Goal: Task Accomplishment & Management: Manage account settings

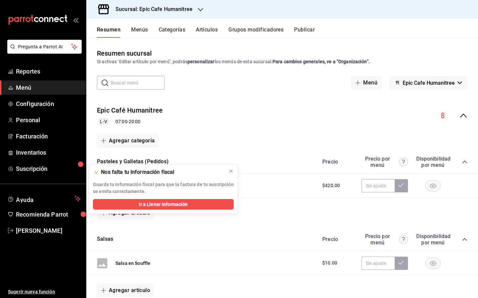
click at [207, 29] on button "Artículos" at bounding box center [207, 32] width 22 height 11
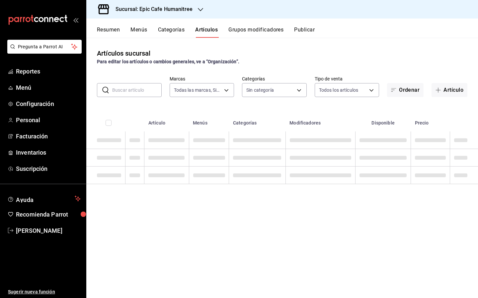
type input "e2a6dcd0-c09b-4f39-b209-5f97019748a2,3f18ad05-55ab-44ea-8b53-c1c2b2db6cb9"
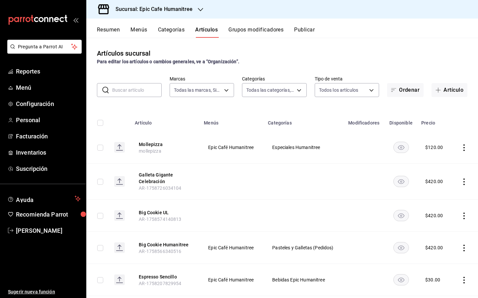
type input "ab3b8418-cf58-47d7-a770-8504e6235606,70f0a7ba-870f-4728-a955-9cdaa1ce5aab,7c6d7…"
click at [306, 90] on button "Artículo" at bounding box center [449, 90] width 36 height 14
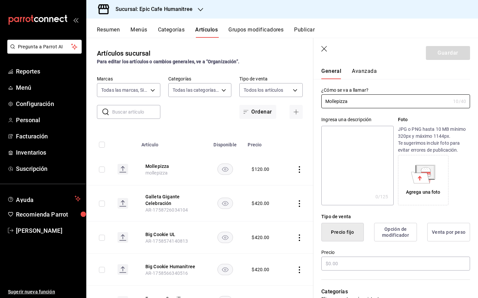
scroll to position [18, 0]
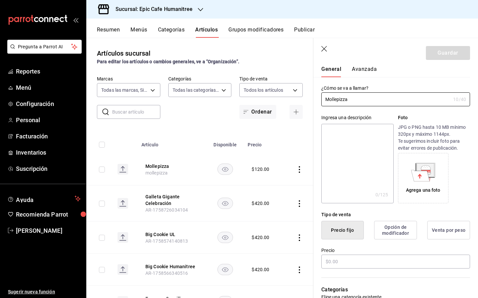
type input "Mollepizza"
click at [306, 225] on button "Precio fijo" at bounding box center [342, 230] width 42 height 19
click at [306, 225] on input "text" at bounding box center [395, 262] width 149 height 14
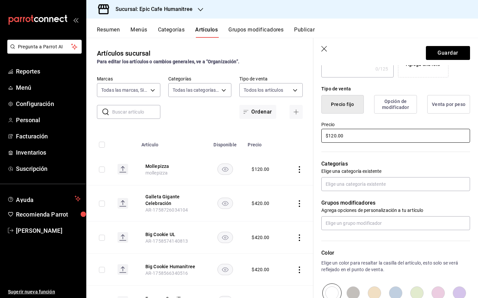
scroll to position [0, 0]
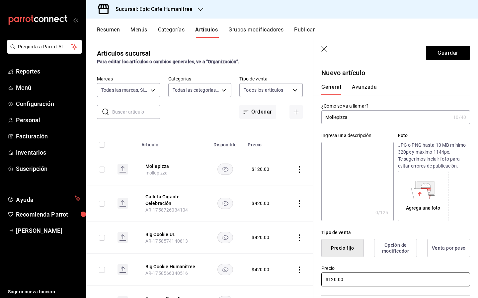
type input "$120.00"
click at [306, 114] on input "Mollepizza" at bounding box center [385, 117] width 129 height 13
click at [306, 115] on input "Mollepizza" at bounding box center [385, 117] width 129 height 13
type input "Mollepizza UL"
click at [306, 51] on button "Guardar" at bounding box center [447, 53] width 44 height 14
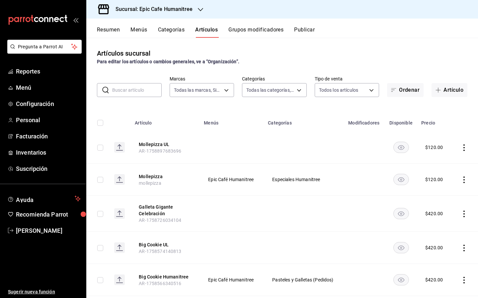
click at [306, 179] on icon "actions" at bounding box center [463, 180] width 7 height 7
click at [306, 192] on span "Editar" at bounding box center [443, 195] width 17 height 7
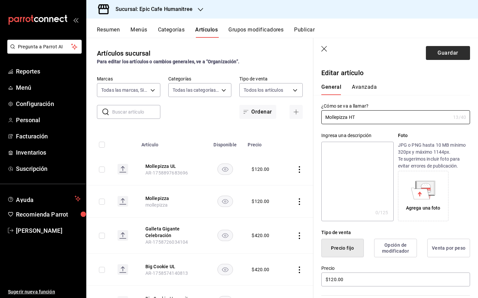
type input "Mollepizza HT"
click at [306, 55] on button "Guardar" at bounding box center [447, 53] width 44 height 14
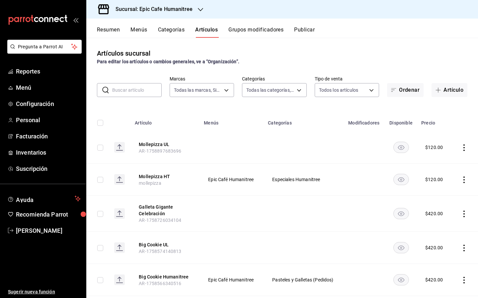
click at [165, 31] on button "Categorías" at bounding box center [171, 32] width 27 height 11
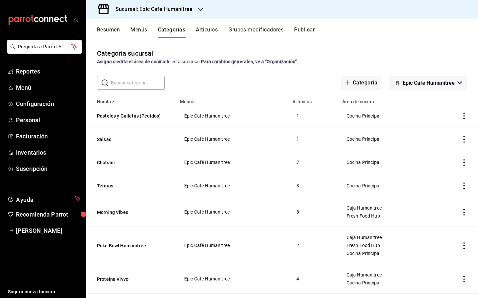
click at [198, 7] on icon "button" at bounding box center [200, 9] width 5 height 5
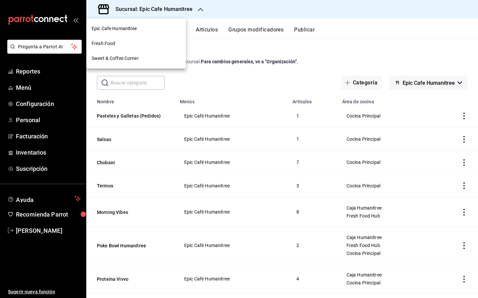
click at [150, 44] on div "Fresh Food" at bounding box center [136, 43] width 89 height 7
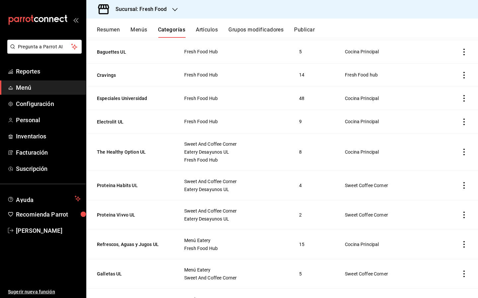
scroll to position [425, 0]
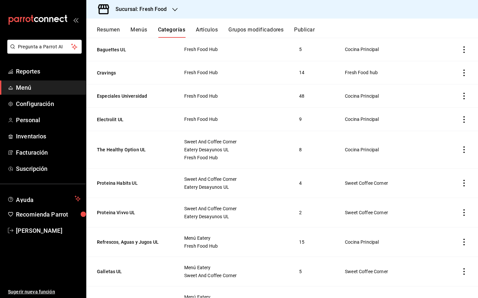
click at [306, 96] on icon "actions" at bounding box center [463, 96] width 7 height 7
click at [306, 110] on span "Editar" at bounding box center [443, 109] width 17 height 7
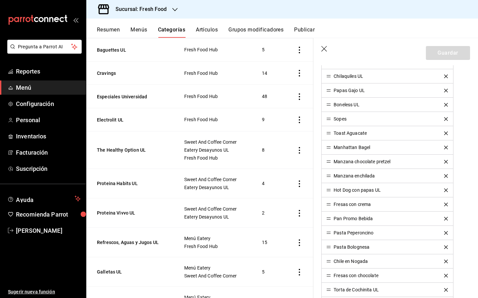
scroll to position [261, 0]
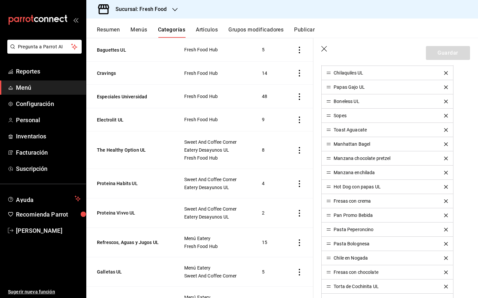
click at [306, 144] on icon "delete" at bounding box center [446, 145] width 4 height 4
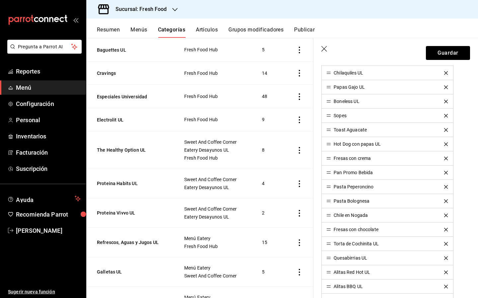
click at [306, 159] on icon "delete" at bounding box center [446, 159] width 4 height 4
click at [306, 215] on icon "delete" at bounding box center [446, 216] width 4 height 4
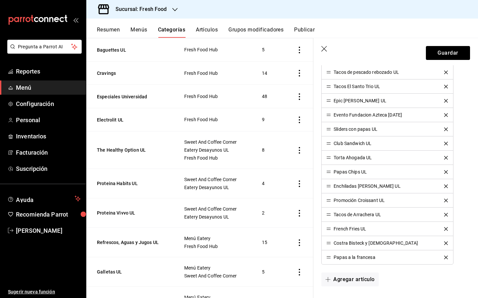
scroll to position [634, 0]
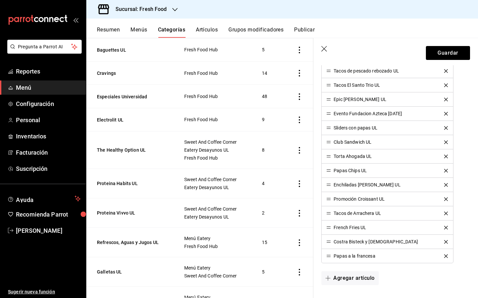
click at [306, 115] on icon "delete" at bounding box center [446, 114] width 4 height 4
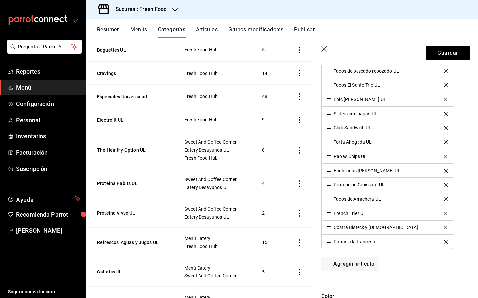
click at [306, 225] on div "Costra Bisteck y [DEMOGRAPHIC_DATA]" at bounding box center [387, 228] width 122 height 5
click at [306, 225] on icon "delete" at bounding box center [446, 228] width 4 height 4
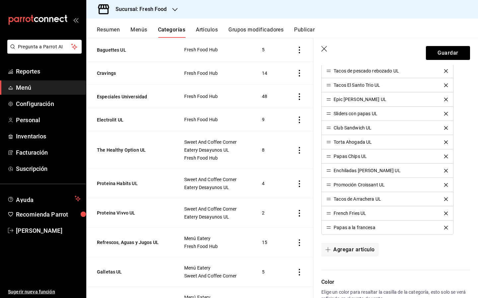
click at [306, 214] on icon "delete" at bounding box center [446, 214] width 4 height 4
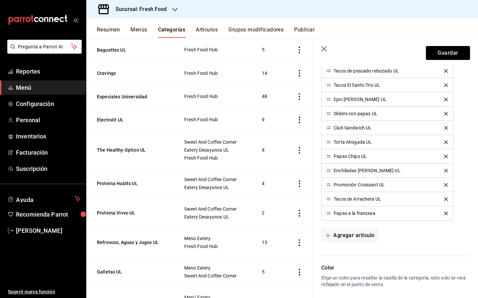
scroll to position [641, 0]
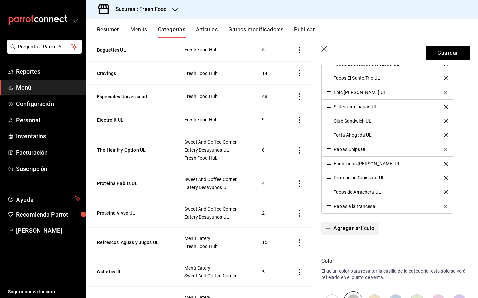
click at [306, 225] on button "Agregar artículo" at bounding box center [349, 229] width 57 height 14
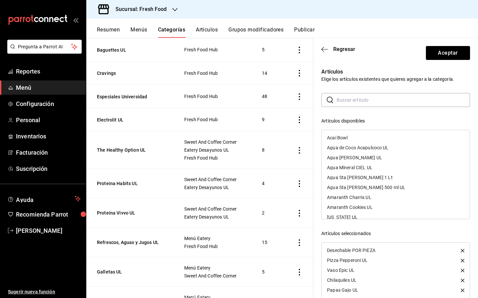
click at [306, 99] on input "text" at bounding box center [402, 100] width 133 height 13
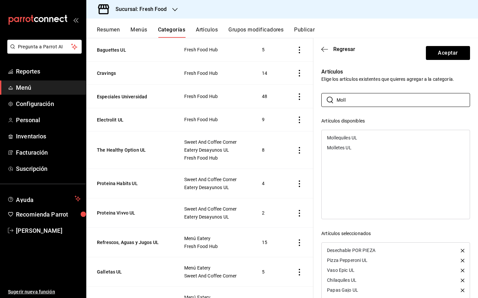
type input "Molle"
drag, startPoint x: 351, startPoint y: 102, endPoint x: 300, endPoint y: 98, distance: 50.6
click at [300, 98] on main "Categoría sucursal Asigna o edita el área de cocina de esta sucursal. Para camb…" at bounding box center [281, 168] width 391 height 261
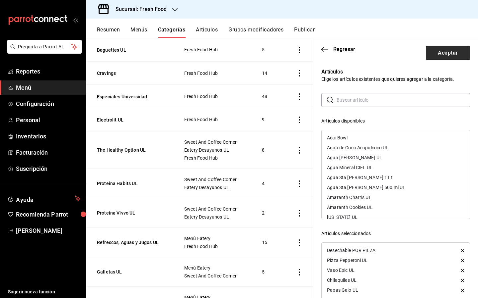
click at [306, 51] on button "Aceptar" at bounding box center [447, 53] width 44 height 14
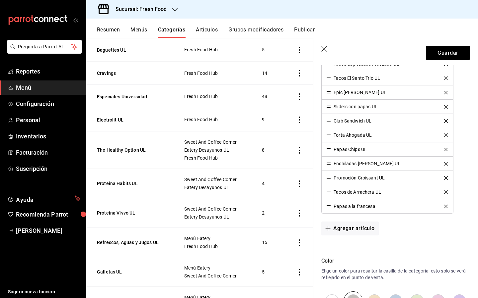
scroll to position [159, 0]
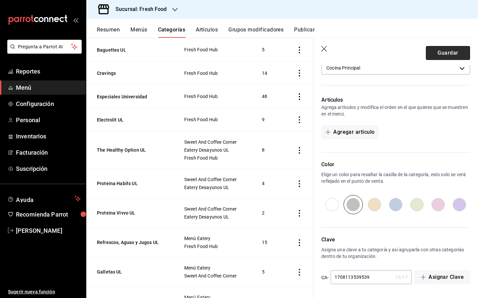
click at [306, 54] on button "Guardar" at bounding box center [447, 53] width 44 height 14
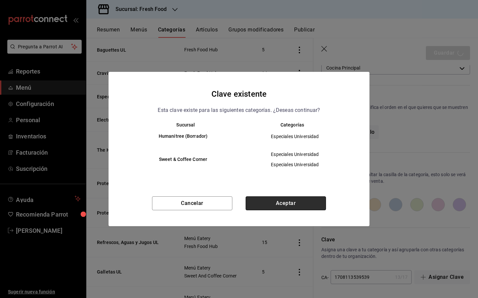
click at [284, 204] on button "Aceptar" at bounding box center [285, 204] width 80 height 14
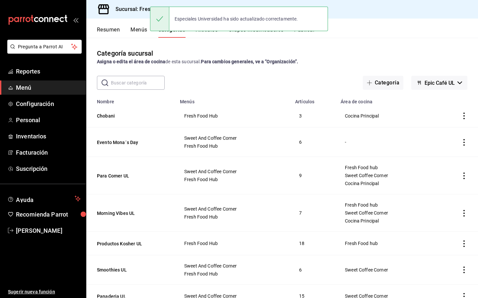
click at [306, 45] on div "Categoría sucursal Asigna o edita el área de cocina de esta sucursal. Para camb…" at bounding box center [281, 168] width 391 height 260
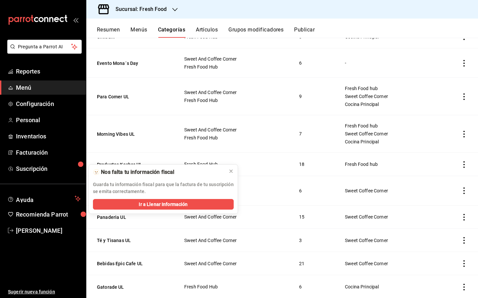
scroll to position [87, 0]
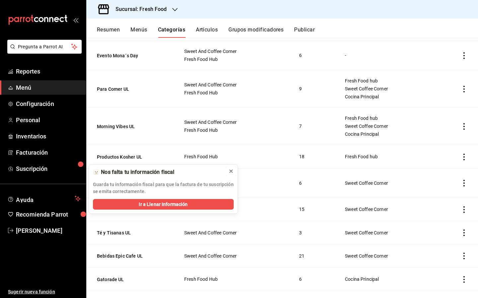
click at [232, 172] on icon at bounding box center [230, 171] width 5 height 5
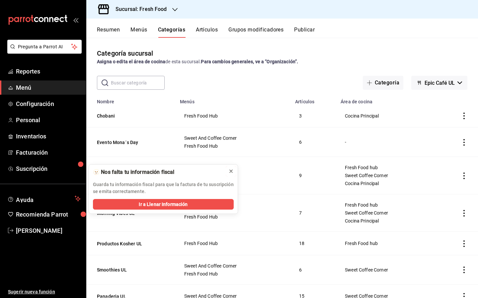
click at [230, 172] on icon at bounding box center [230, 171] width 5 height 5
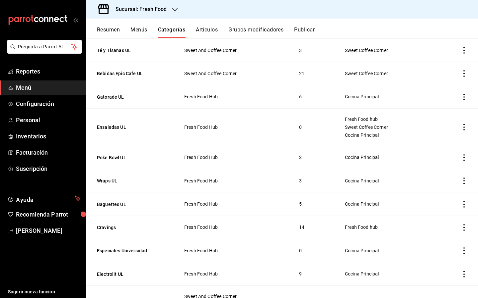
scroll to position [276, 0]
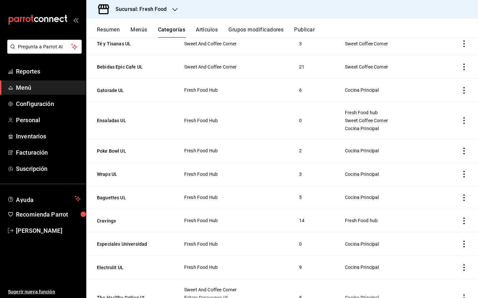
click at [463, 243] on icon "actions" at bounding box center [463, 244] width 7 height 7
click at [449, 251] on span "Editar" at bounding box center [443, 253] width 17 height 7
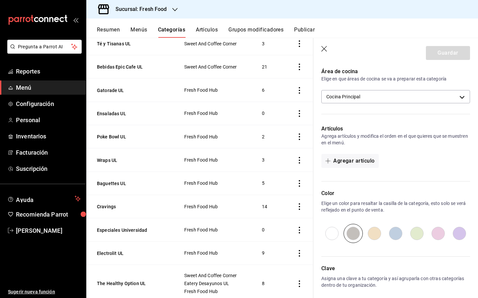
scroll to position [132, 0]
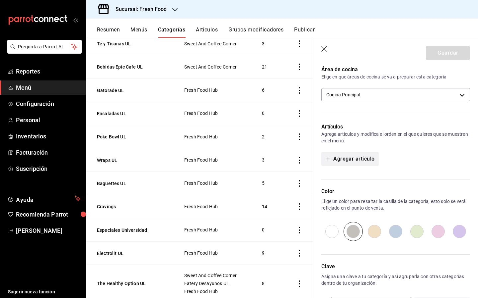
click at [358, 159] on button "Agregar artículo" at bounding box center [349, 159] width 57 height 14
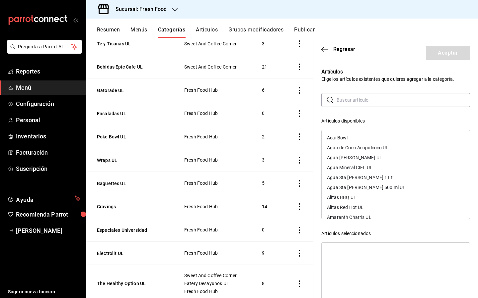
click at [351, 100] on input "text" at bounding box center [402, 100] width 133 height 13
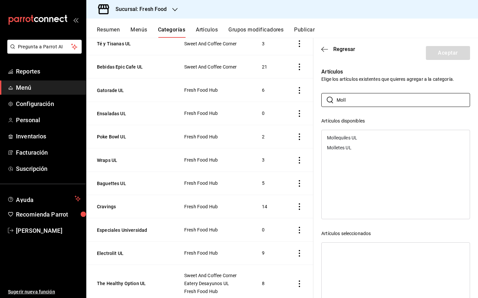
type input "Moll"
click at [106, 33] on button "Resumen" at bounding box center [108, 32] width 23 height 11
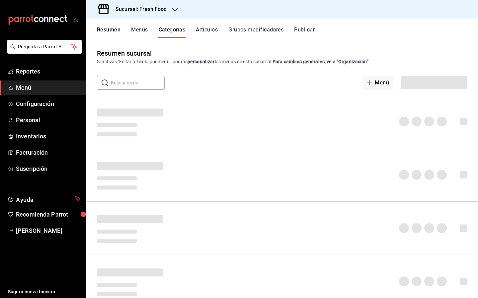
click at [106, 29] on button "Resumen" at bounding box center [109, 32] width 24 height 11
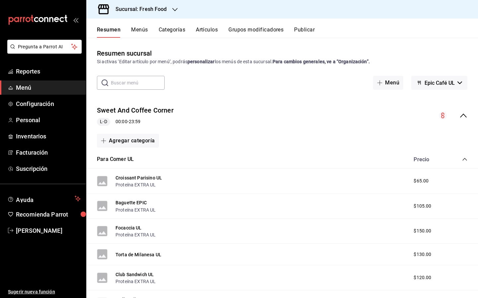
click at [206, 30] on button "Artículos" at bounding box center [207, 32] width 22 height 11
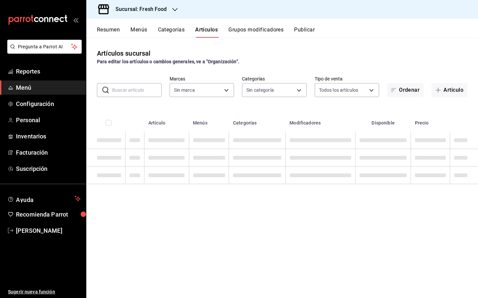
type input "8ab046c6-0e56-43ef-b272-b6267400ac64,c832d7f2-bfd0-461e-be2e-c17eaf69f67d"
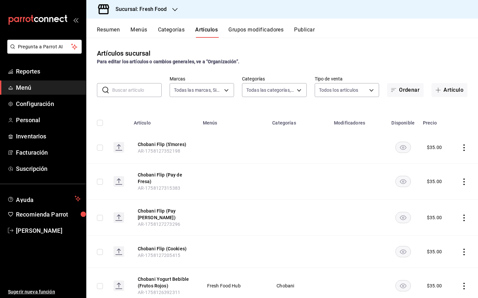
type input "1cde57bd-aec0-4f41-acad-ecf5164cb5ed,607205d8-3a2d-4c2e-9df3-51caed97f767,0b460…"
click at [212, 145] on td at bounding box center [234, 148] width 70 height 32
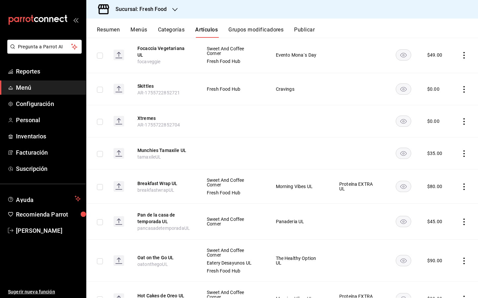
scroll to position [828, 0]
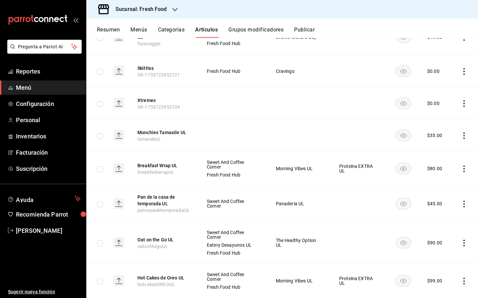
click at [464, 69] on icon "actions" at bounding box center [463, 71] width 1 height 7
click at [444, 85] on span "Editar" at bounding box center [443, 85] width 17 height 7
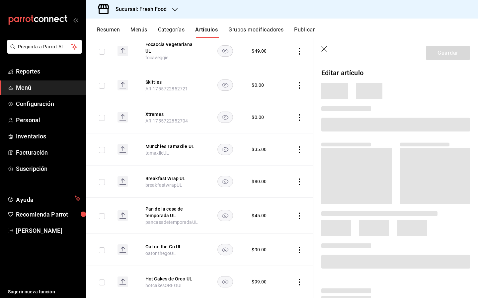
scroll to position [819, 0]
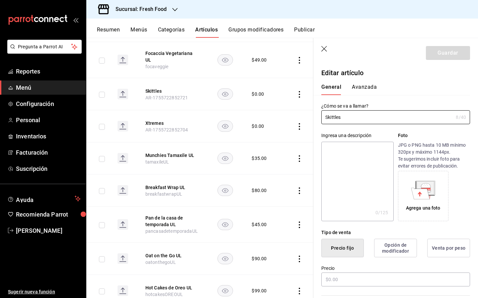
type input "$0.00"
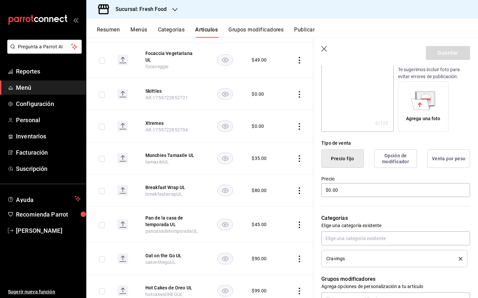
scroll to position [97, 0]
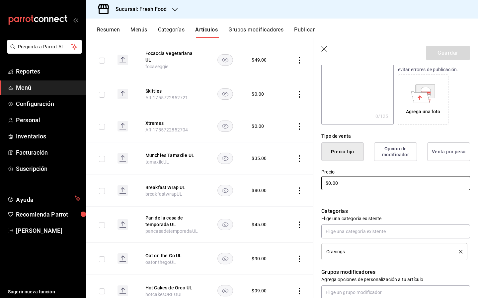
click at [330, 184] on input "$0.00" at bounding box center [395, 183] width 149 height 14
type input "$35.00"
click at [453, 50] on button "Guardar" at bounding box center [447, 53] width 44 height 14
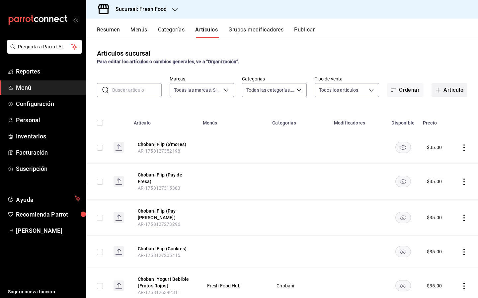
click at [449, 93] on button "Artículo" at bounding box center [449, 90] width 36 height 14
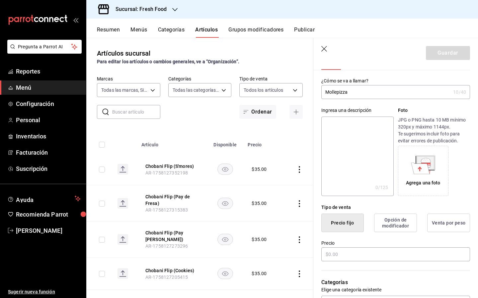
scroll to position [31, 0]
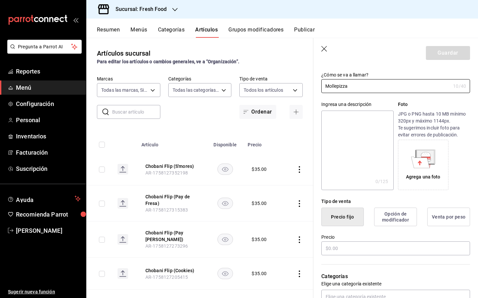
type input "Mollepizza"
click at [353, 212] on button "Precio fijo" at bounding box center [342, 217] width 42 height 19
click at [338, 248] on input "text" at bounding box center [395, 249] width 149 height 14
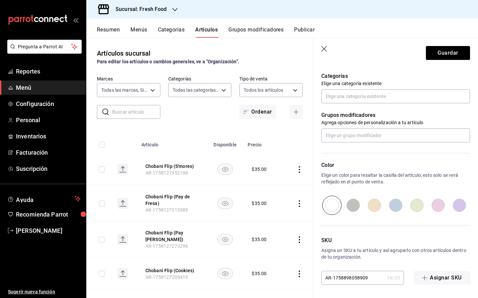
scroll to position [0, 0]
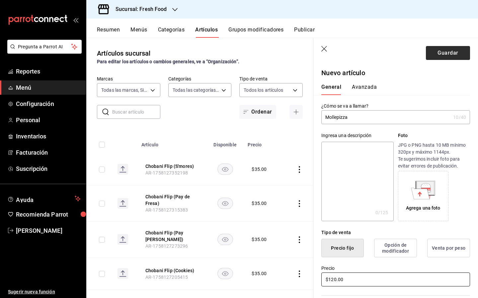
type input "$120.00"
click at [444, 52] on button "Guardar" at bounding box center [447, 53] width 44 height 14
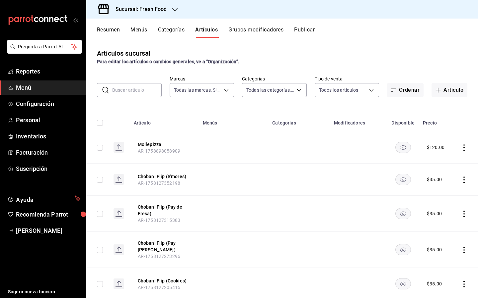
scroll to position [3, 0]
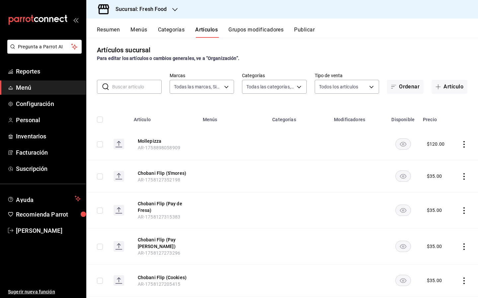
click at [170, 30] on button "Categorías" at bounding box center [171, 32] width 27 height 11
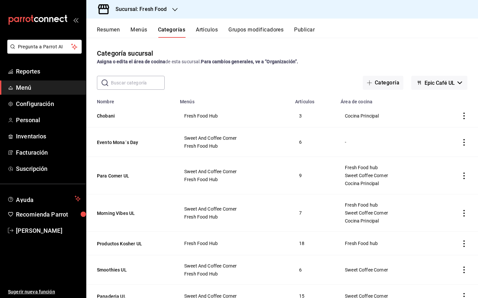
click at [151, 81] on input "text" at bounding box center [138, 82] width 54 height 13
click at [155, 82] on input "text" at bounding box center [138, 82] width 54 height 13
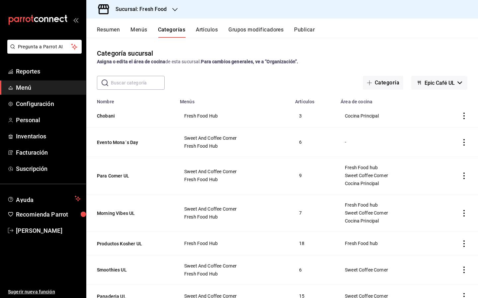
click at [155, 82] on input "text" at bounding box center [138, 82] width 54 height 13
click at [217, 86] on div "​ ​ Categoría Epic Café UL" at bounding box center [281, 83] width 391 height 14
click at [139, 81] on input "text" at bounding box center [138, 82] width 54 height 13
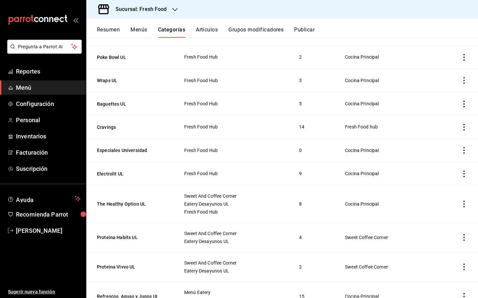
scroll to position [373, 0]
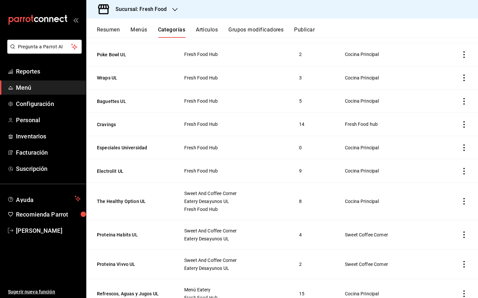
click at [462, 146] on icon "actions" at bounding box center [463, 148] width 7 height 7
click at [445, 158] on span "Editar" at bounding box center [443, 161] width 17 height 7
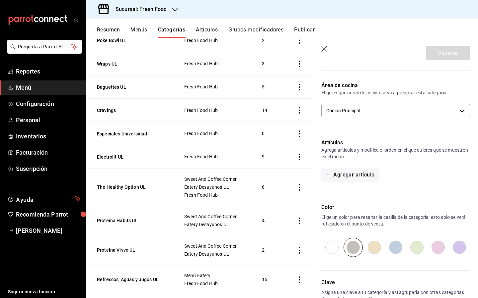
scroll to position [123, 0]
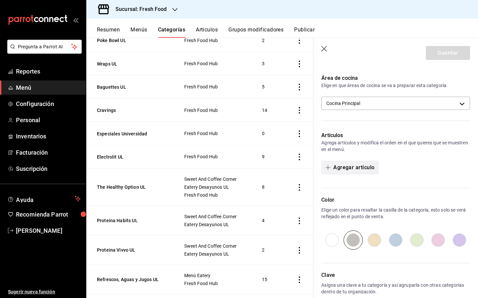
click at [356, 170] on button "Agregar artículo" at bounding box center [349, 168] width 57 height 14
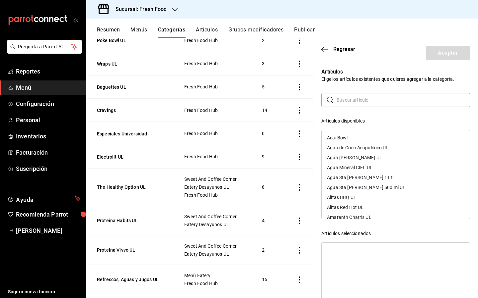
click at [365, 103] on input "text" at bounding box center [402, 100] width 133 height 13
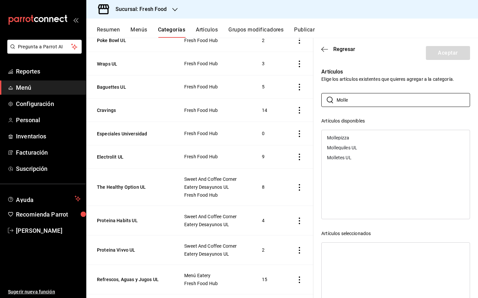
type input "Molle"
click at [360, 134] on div "Mollepizza" at bounding box center [395, 138] width 148 height 10
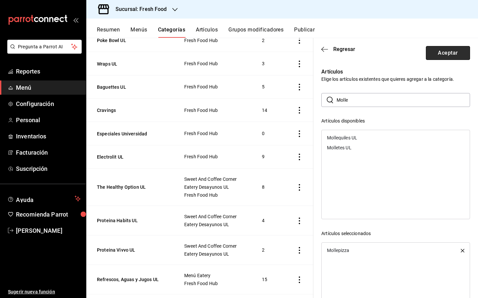
click at [457, 54] on button "Aceptar" at bounding box center [447, 53] width 44 height 14
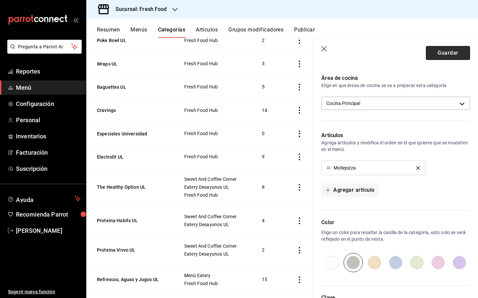
click at [451, 55] on button "Guardar" at bounding box center [447, 53] width 44 height 14
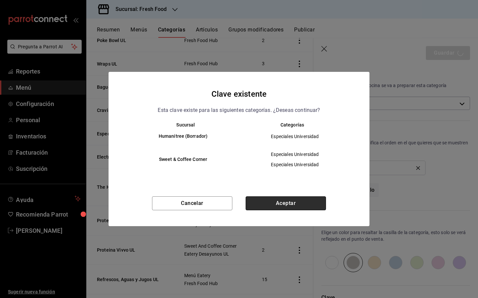
click at [290, 199] on button "Aceptar" at bounding box center [285, 204] width 80 height 14
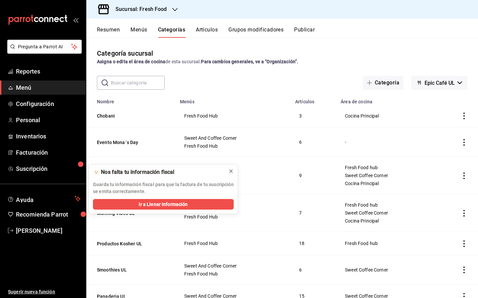
click at [232, 172] on icon at bounding box center [230, 171] width 3 height 3
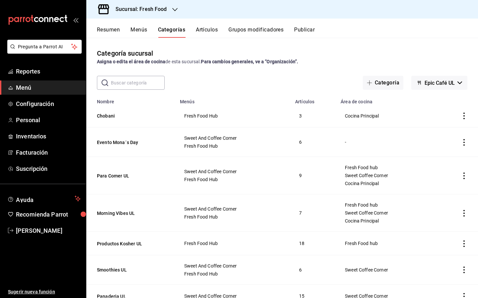
click at [203, 31] on button "Artículos" at bounding box center [207, 32] width 22 height 11
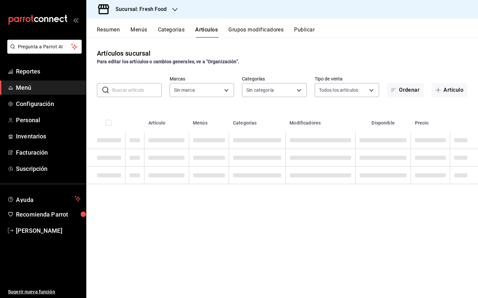
type input "8ab046c6-0e56-43ef-b272-b6267400ac64,c832d7f2-bfd0-461e-be2e-c17eaf69f67d"
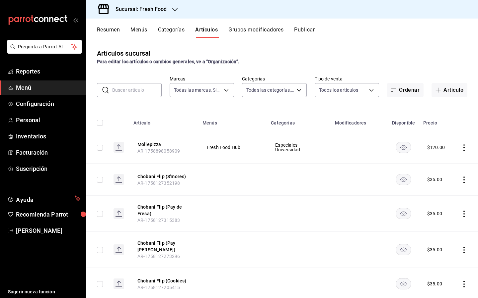
type input "1cde57bd-aec0-4f41-acad-ecf5164cb5ed,607205d8-3a2d-4c2e-9df3-51caed97f767,0b460…"
click at [453, 91] on button "Artículo" at bounding box center [449, 90] width 36 height 14
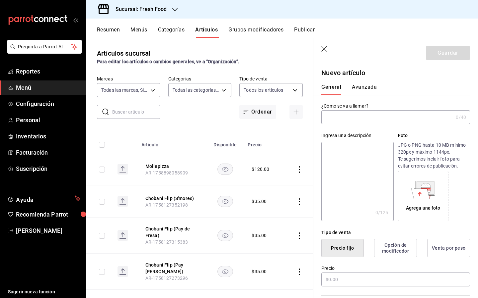
click at [324, 49] on icon "button" at bounding box center [324, 49] width 6 height 6
